Goal: Information Seeking & Learning: Learn about a topic

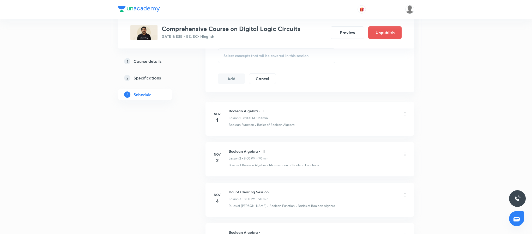
scroll to position [245, 0]
click at [407, 118] on icon at bounding box center [404, 116] width 5 height 5
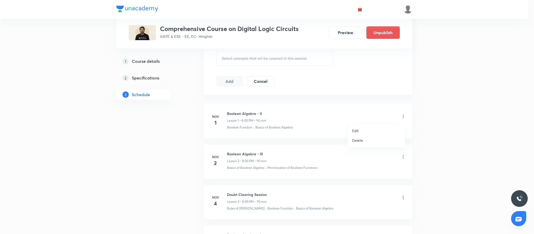
click at [324, 92] on div at bounding box center [267, 117] width 534 height 234
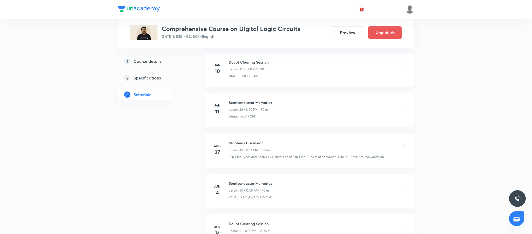
scroll to position [2157, 0]
click at [402, 148] on icon at bounding box center [404, 145] width 5 height 5
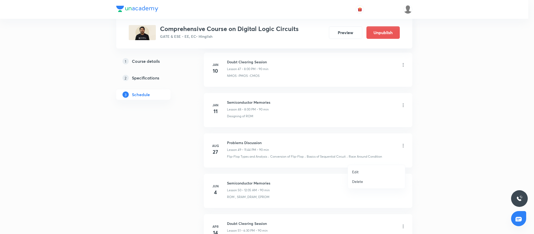
click at [356, 172] on p "Edit" at bounding box center [355, 171] width 7 height 5
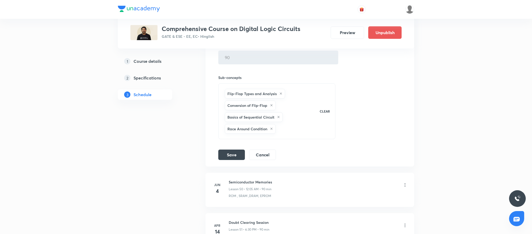
scroll to position [2154, 0]
click at [262, 159] on button "Cancel" at bounding box center [262, 154] width 27 height 10
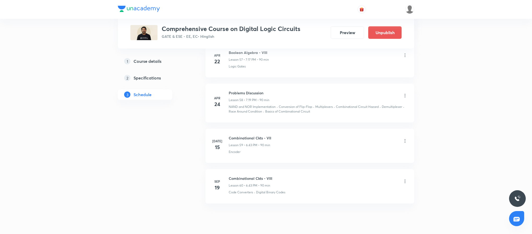
scroll to position [2405, 0]
click at [404, 95] on icon at bounding box center [404, 93] width 1 height 3
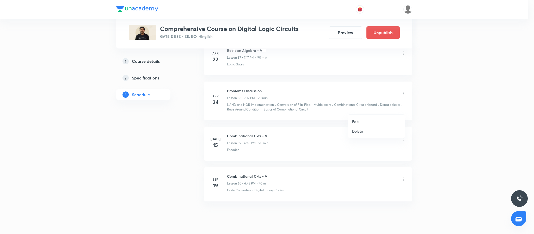
click at [356, 121] on p "Edit" at bounding box center [355, 121] width 7 height 5
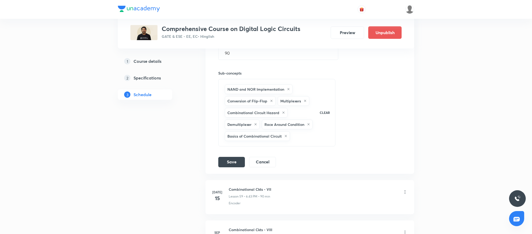
scroll to position [2528, 0]
click at [271, 166] on button "Cancel" at bounding box center [262, 160] width 27 height 10
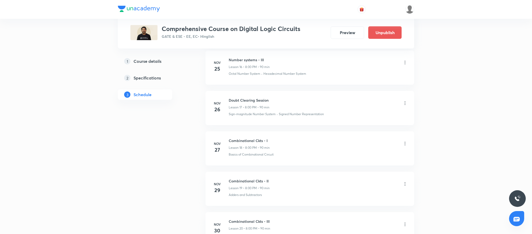
scroll to position [733, 0]
click at [405, 106] on icon at bounding box center [404, 103] width 5 height 5
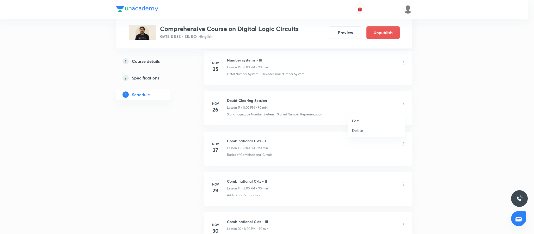
click at [517, 153] on div at bounding box center [267, 117] width 534 height 234
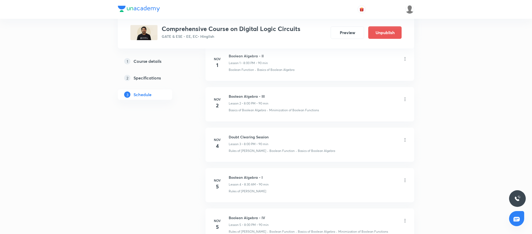
scroll to position [0, 0]
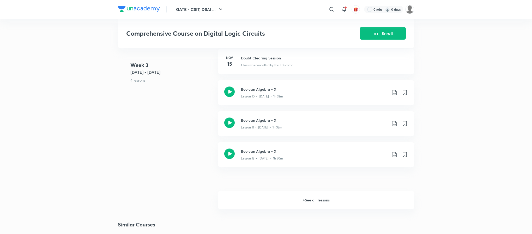
scroll to position [504, 0]
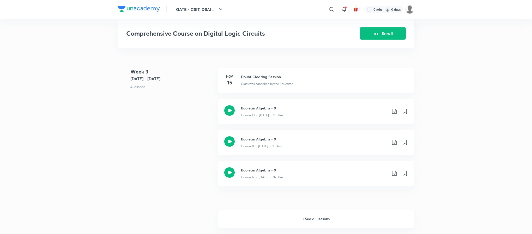
click at [317, 224] on h6 "+ See all lessons" at bounding box center [316, 219] width 196 height 18
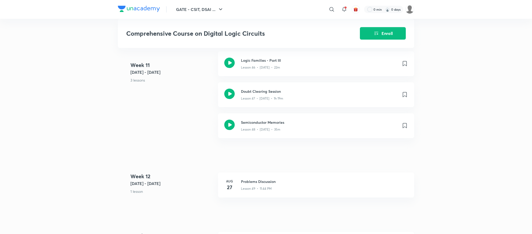
scroll to position [1894, 0]
